Goal: Task Accomplishment & Management: Use online tool/utility

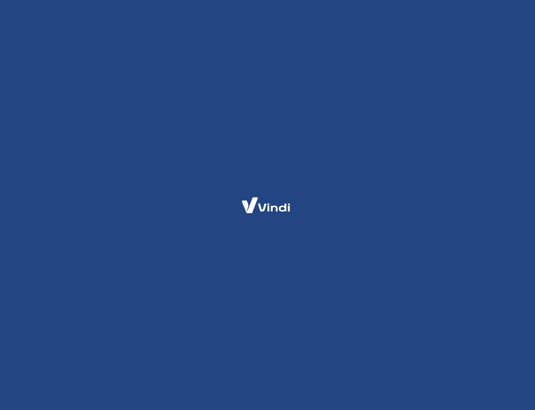
drag, startPoint x: 325, startPoint y: 190, endPoint x: 148, endPoint y: 89, distance: 204.0
click at [323, 189] on div at bounding box center [267, 205] width 535 height 410
click at [249, 29] on div at bounding box center [267, 205] width 535 height 410
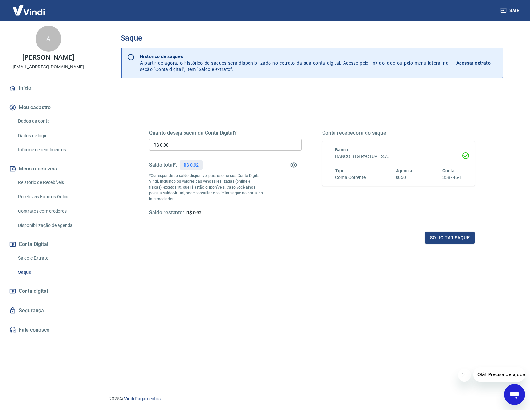
drag, startPoint x: 251, startPoint y: 95, endPoint x: 206, endPoint y: 79, distance: 47.8
click at [248, 94] on div "Quanto deseja sacar da Conta Digital? R$ 0,00 ​ Saldo total*: R$ 0,92 *Correspo…" at bounding box center [312, 259] width 383 height 341
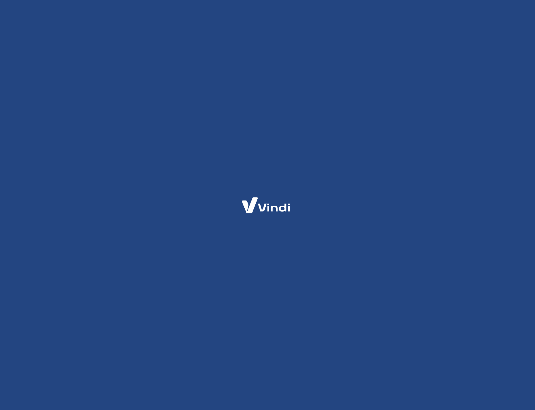
click at [176, 97] on div at bounding box center [267, 205] width 535 height 410
click at [299, 188] on div at bounding box center [267, 205] width 535 height 410
click at [321, 178] on div at bounding box center [267, 205] width 535 height 410
